Goal: Transaction & Acquisition: Download file/media

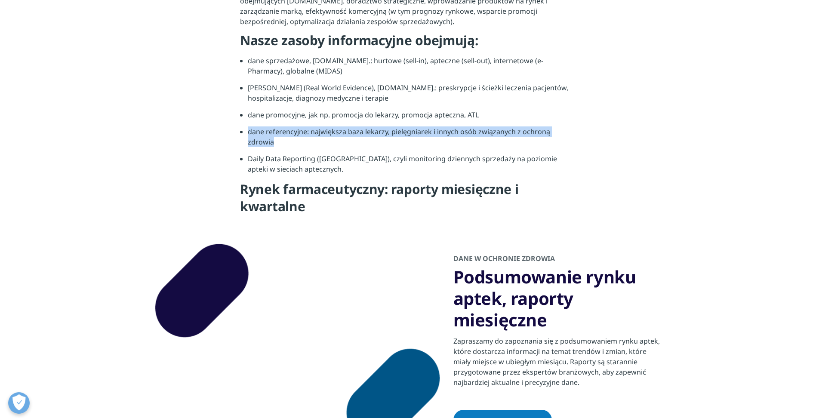
drag, startPoint x: 574, startPoint y: 132, endPoint x: 242, endPoint y: 131, distance: 332.4
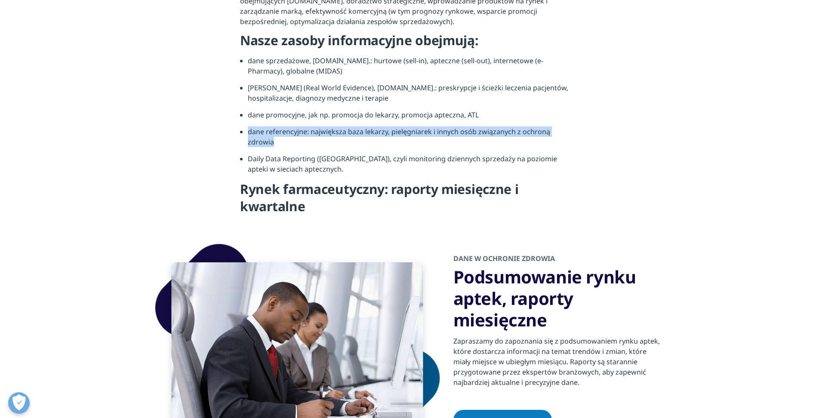
click at [248, 131] on li "dane referencyjne: największa baza lekarzy, pielęgniarek i innych osób związany…" at bounding box center [412, 139] width 328 height 27
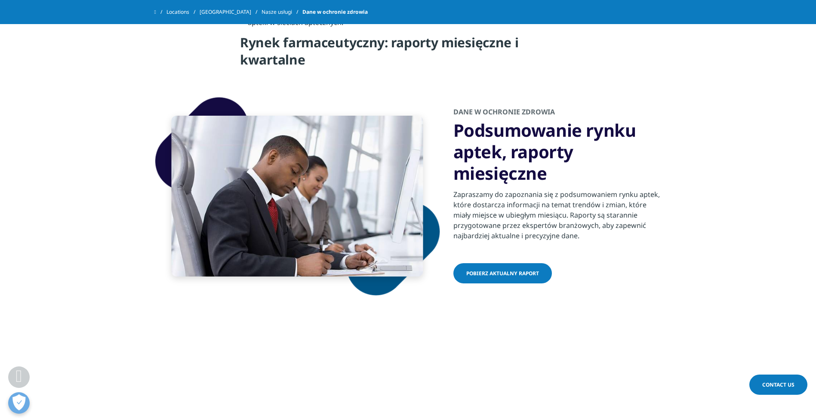
scroll to position [473, 0]
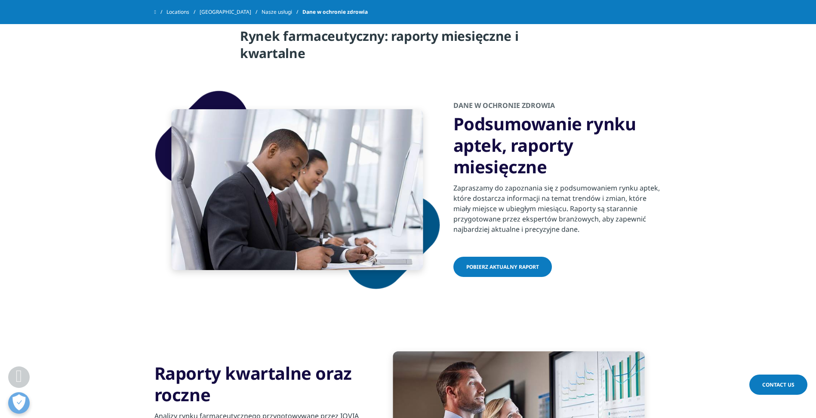
click at [499, 263] on span "POBIERZ AKTUALNY RAPORT" at bounding box center [502, 266] width 73 height 7
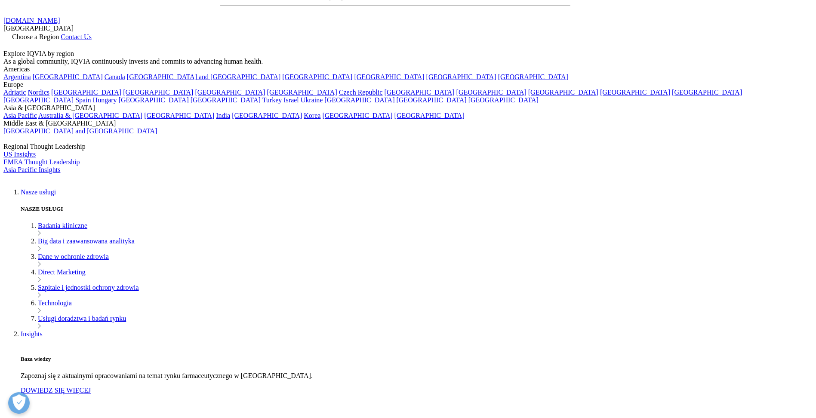
scroll to position [43, 0]
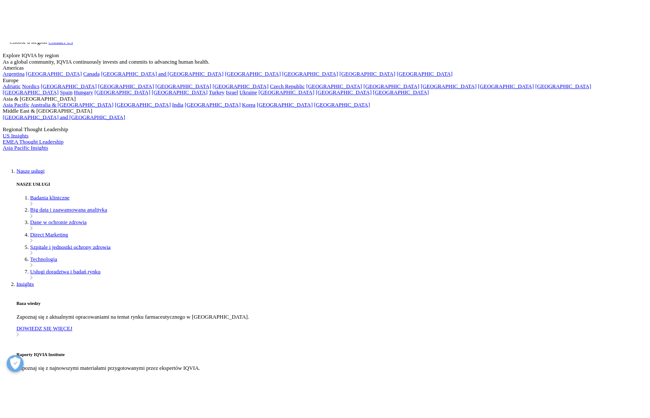
scroll to position [172, 0]
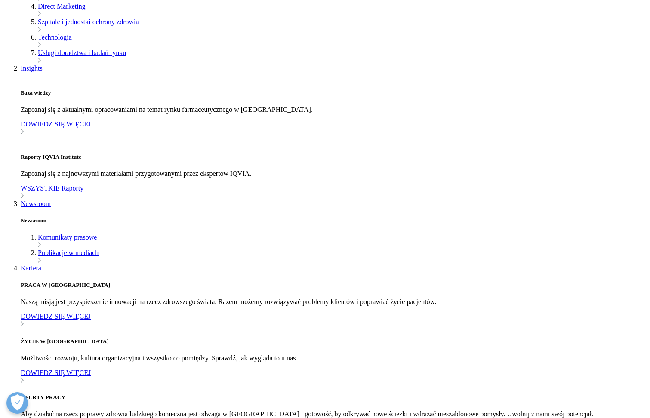
scroll to position [473, 0]
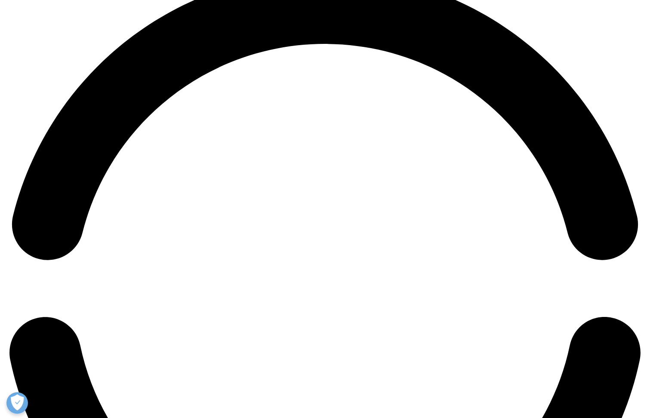
scroll to position [1333, 0]
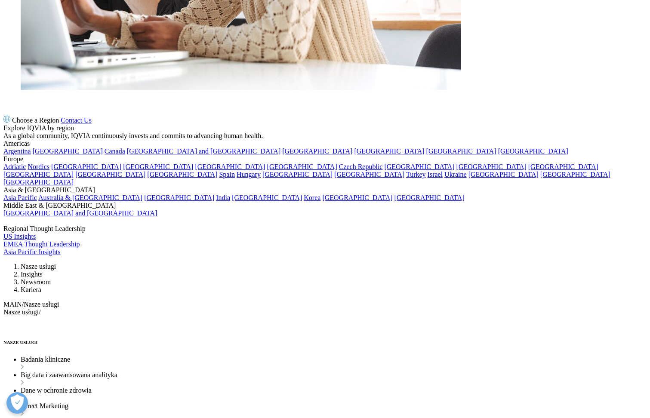
scroll to position [1247, 0]
